Goal: Information Seeking & Learning: Learn about a topic

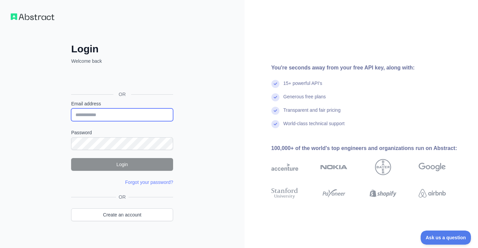
click at [95, 117] on input "Email address" at bounding box center [122, 114] width 102 height 13
click at [105, 117] on input "Email address" at bounding box center [122, 114] width 102 height 13
paste input "**********"
type input "**********"
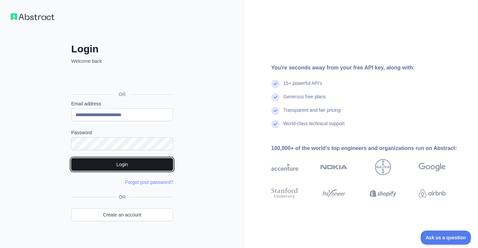
click at [118, 166] on button "Login" at bounding box center [122, 164] width 102 height 13
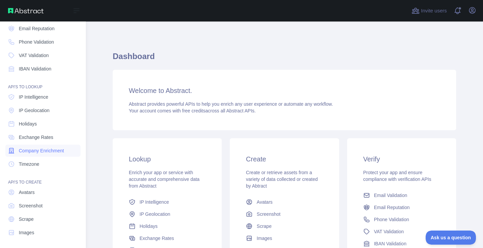
scroll to position [47, 0]
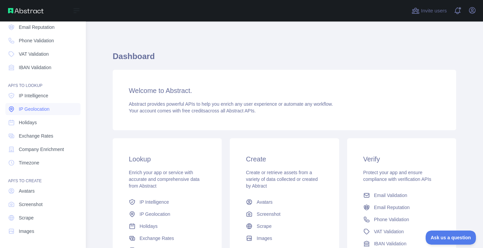
click at [42, 109] on span "IP Geolocation" at bounding box center [34, 109] width 31 height 7
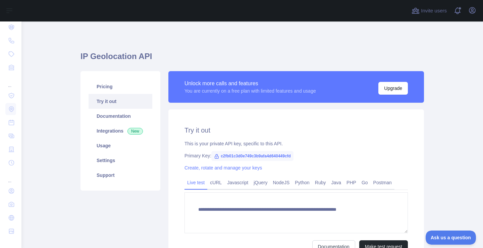
type textarea "**********"
click at [127, 86] on link "Pricing" at bounding box center [121, 86] width 64 height 15
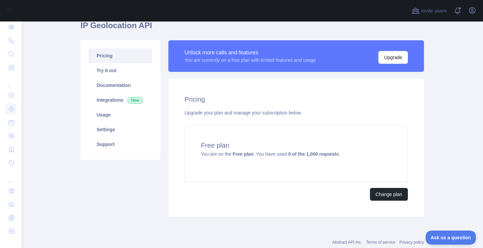
scroll to position [16, 0]
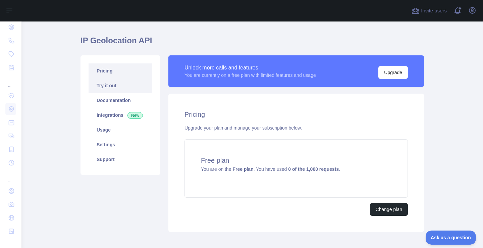
click at [119, 86] on link "Try it out" at bounding box center [121, 85] width 64 height 15
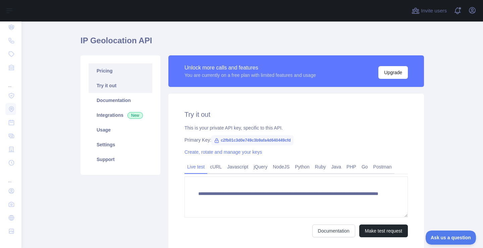
click at [108, 77] on link "Pricing" at bounding box center [121, 70] width 64 height 15
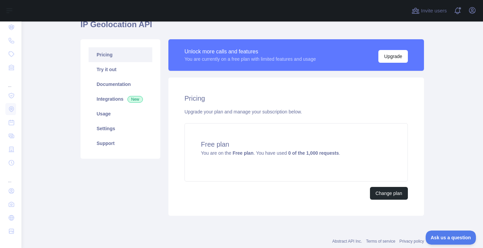
scroll to position [16, 0]
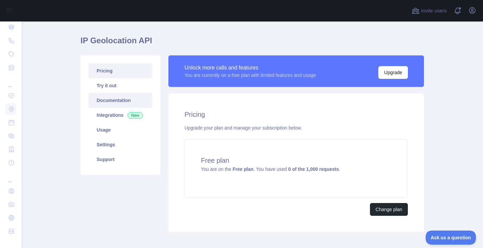
click at [117, 101] on link "Documentation" at bounding box center [121, 100] width 64 height 15
click at [107, 130] on link "Usage" at bounding box center [121, 129] width 64 height 15
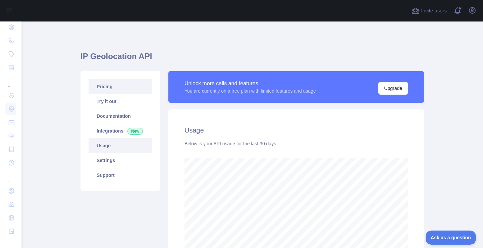
click at [106, 88] on link "Pricing" at bounding box center [121, 86] width 64 height 15
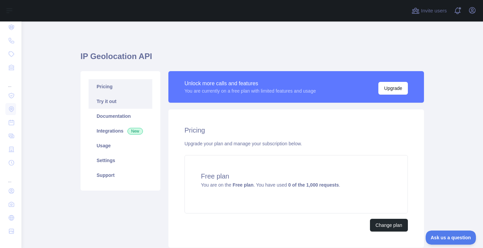
click at [109, 104] on link "Try it out" at bounding box center [121, 101] width 64 height 15
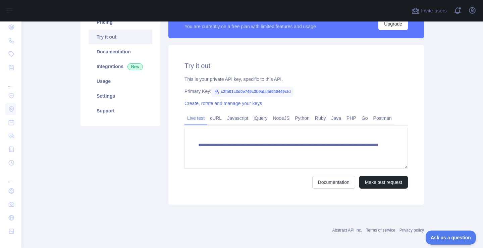
scroll to position [67, 0]
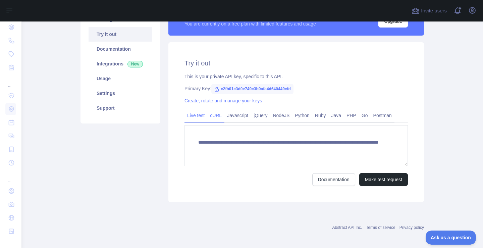
click at [214, 117] on link "cURL" at bounding box center [215, 115] width 17 height 11
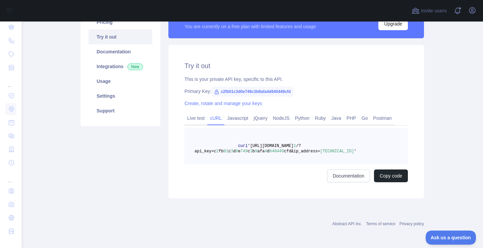
scroll to position [64, 0]
click at [229, 119] on link "Javascript" at bounding box center [237, 118] width 26 height 11
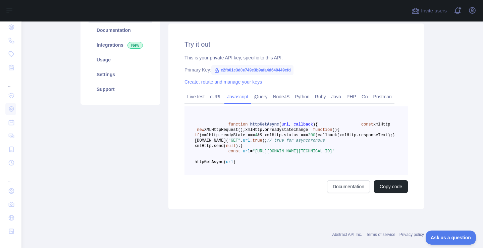
scroll to position [98, 0]
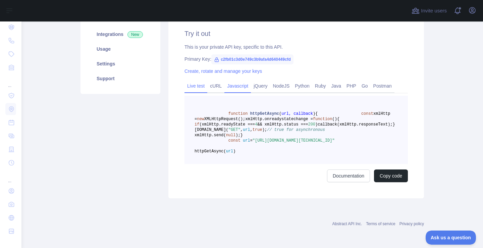
click at [187, 88] on link "Live test" at bounding box center [195, 85] width 23 height 11
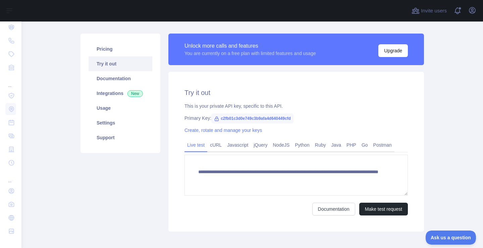
scroll to position [37, 0]
click at [348, 145] on link "PHP" at bounding box center [351, 145] width 15 height 11
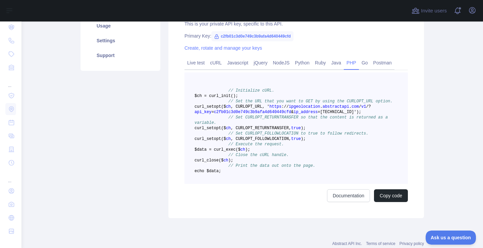
scroll to position [104, 0]
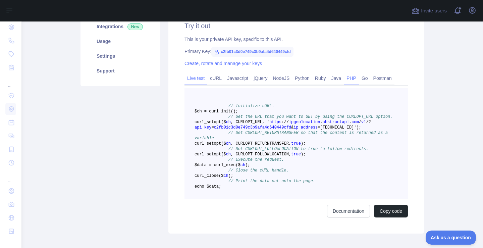
click at [192, 78] on link "Live test" at bounding box center [195, 78] width 23 height 11
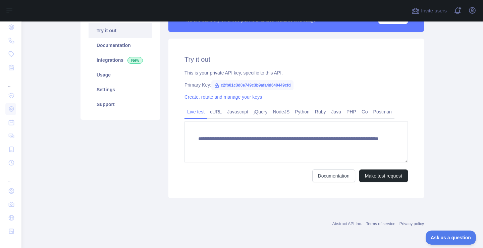
scroll to position [71, 0]
click at [216, 115] on link "cURL" at bounding box center [215, 111] width 17 height 11
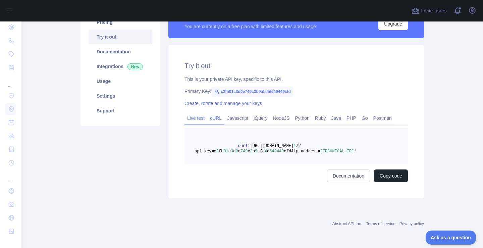
click at [193, 119] on link "Live test" at bounding box center [195, 118] width 23 height 11
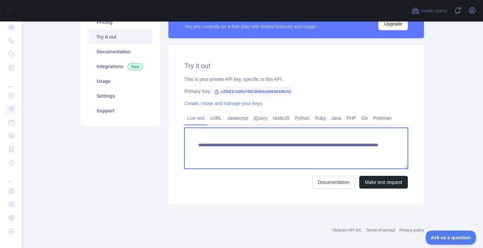
click at [349, 150] on textarea "**********" at bounding box center [295, 148] width 223 height 41
drag, startPoint x: 353, startPoint y: 151, endPoint x: 186, endPoint y: 145, distance: 166.8
click at [186, 145] on textarea "**********" at bounding box center [295, 148] width 223 height 41
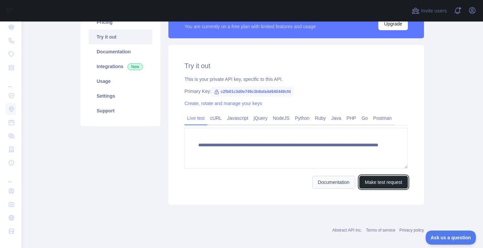
drag, startPoint x: 381, startPoint y: 182, endPoint x: 309, endPoint y: 182, distance: 71.8
click at [310, 184] on div "Documentation Make test request" at bounding box center [295, 182] width 223 height 13
click at [348, 120] on link "PHP" at bounding box center [351, 118] width 15 height 11
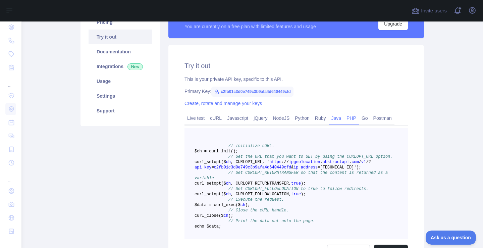
click at [335, 120] on link "Java" at bounding box center [336, 118] width 15 height 11
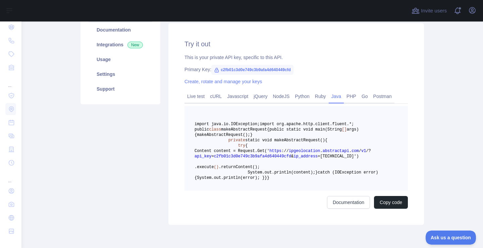
scroll to position [98, 0]
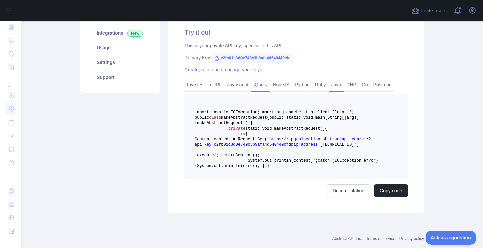
click at [259, 84] on link "jQuery" at bounding box center [260, 84] width 19 height 11
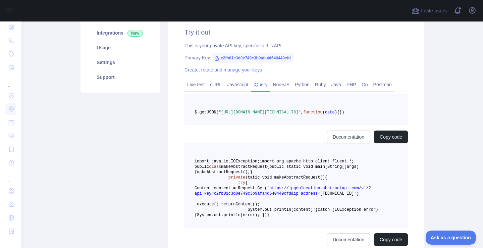
scroll to position [70, 0]
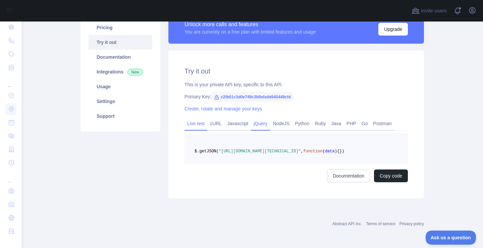
click at [192, 118] on link "Live test" at bounding box center [195, 123] width 23 height 11
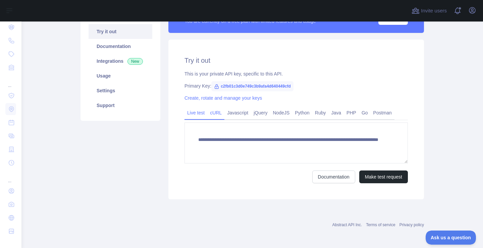
click at [212, 110] on link "cURL" at bounding box center [215, 112] width 17 height 11
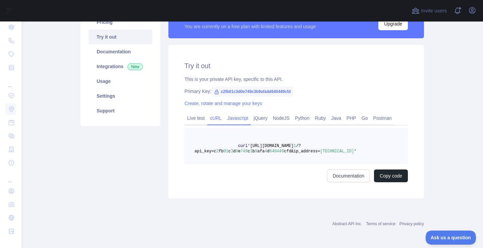
click at [228, 116] on link "Javascript" at bounding box center [237, 118] width 26 height 11
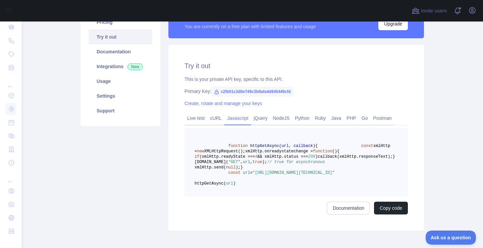
scroll to position [98, 0]
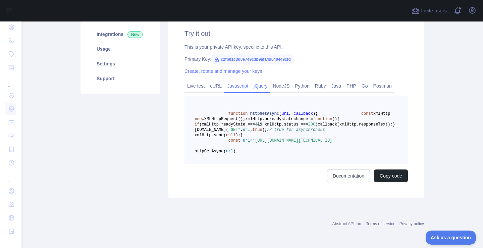
click at [251, 89] on link "jQuery" at bounding box center [260, 85] width 19 height 11
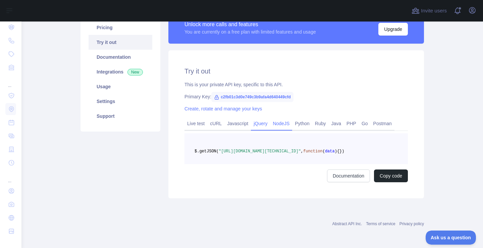
click at [275, 118] on link "NodeJS" at bounding box center [281, 123] width 22 height 11
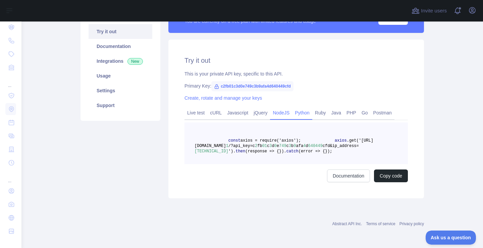
click at [299, 113] on link "Python" at bounding box center [302, 112] width 20 height 11
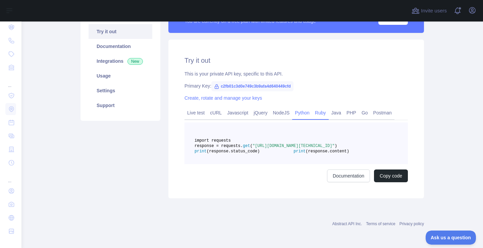
click at [315, 112] on link "Ruby" at bounding box center [320, 112] width 16 height 11
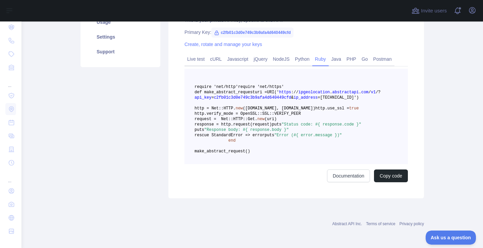
scroll to position [133, 0]
click at [332, 54] on link "Java" at bounding box center [336, 59] width 15 height 11
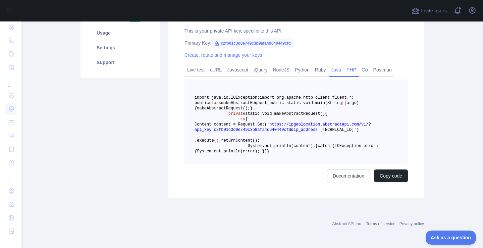
click at [344, 64] on link "PHP" at bounding box center [351, 69] width 15 height 11
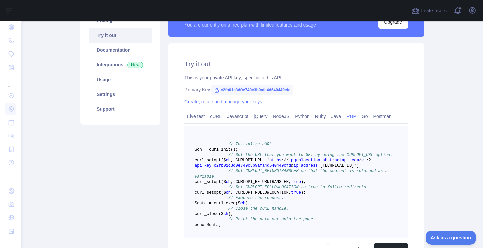
scroll to position [66, 0]
click at [359, 116] on link "Go" at bounding box center [365, 116] width 12 height 11
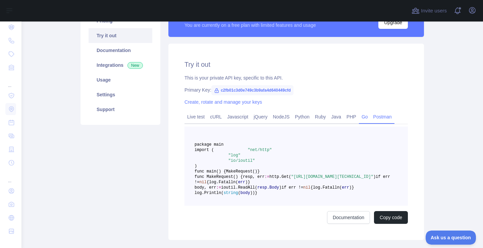
click at [376, 116] on link "Postman" at bounding box center [383, 116] width 24 height 11
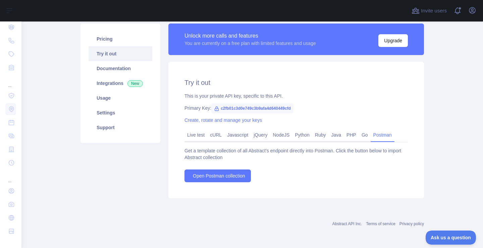
scroll to position [48, 0]
click at [184, 140] on link "Live test" at bounding box center [195, 134] width 23 height 11
